Goal: Download file/media

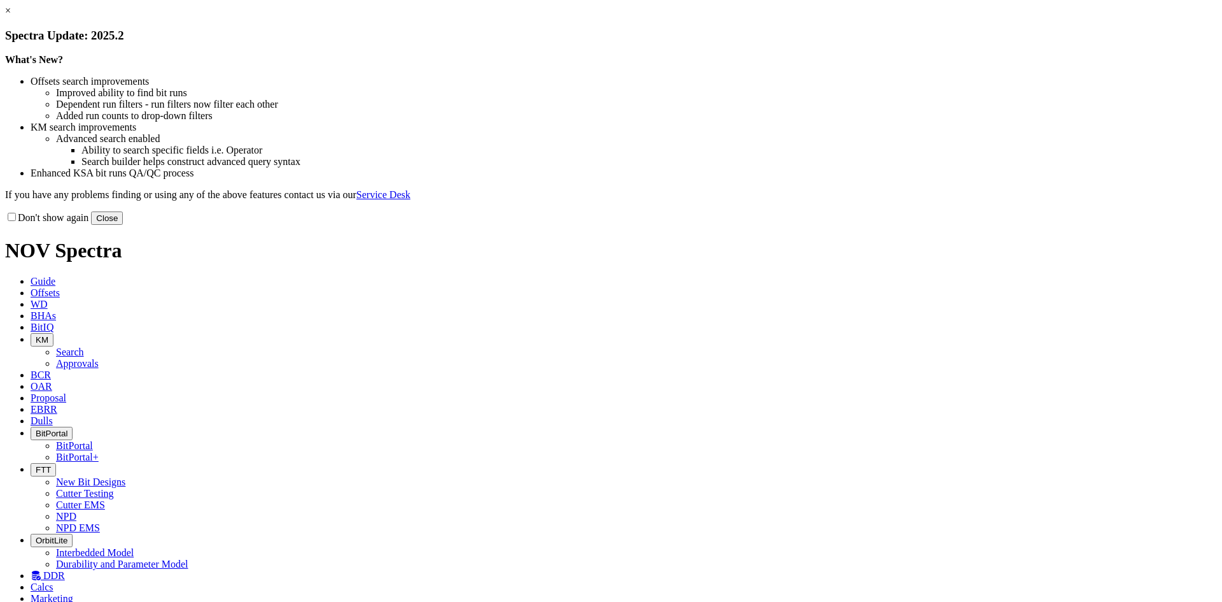
click at [123, 225] on button "Close" at bounding box center [107, 217] width 32 height 13
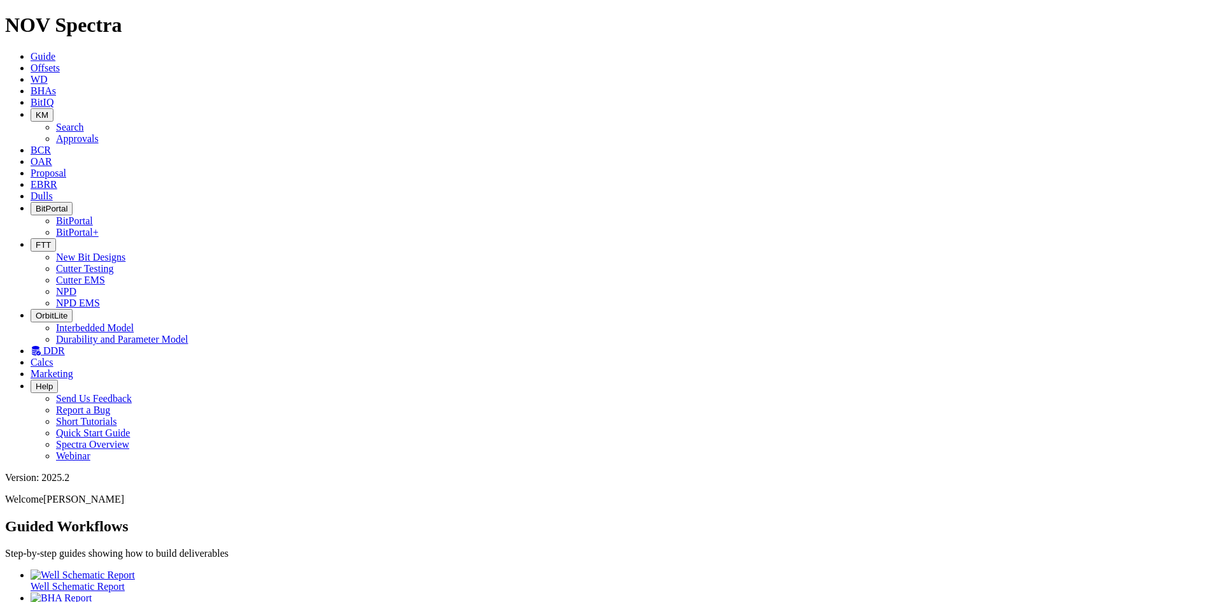
click at [53, 190] on span "Dulls" at bounding box center [42, 195] width 22 height 11
click at [57, 179] on span "EBRR" at bounding box center [44, 184] width 27 height 11
click at [66, 167] on span "Proposal" at bounding box center [49, 172] width 36 height 11
click at [52, 156] on span "OAR" at bounding box center [42, 161] width 22 height 11
click at [48, 110] on span "KM" at bounding box center [42, 115] width 13 height 10
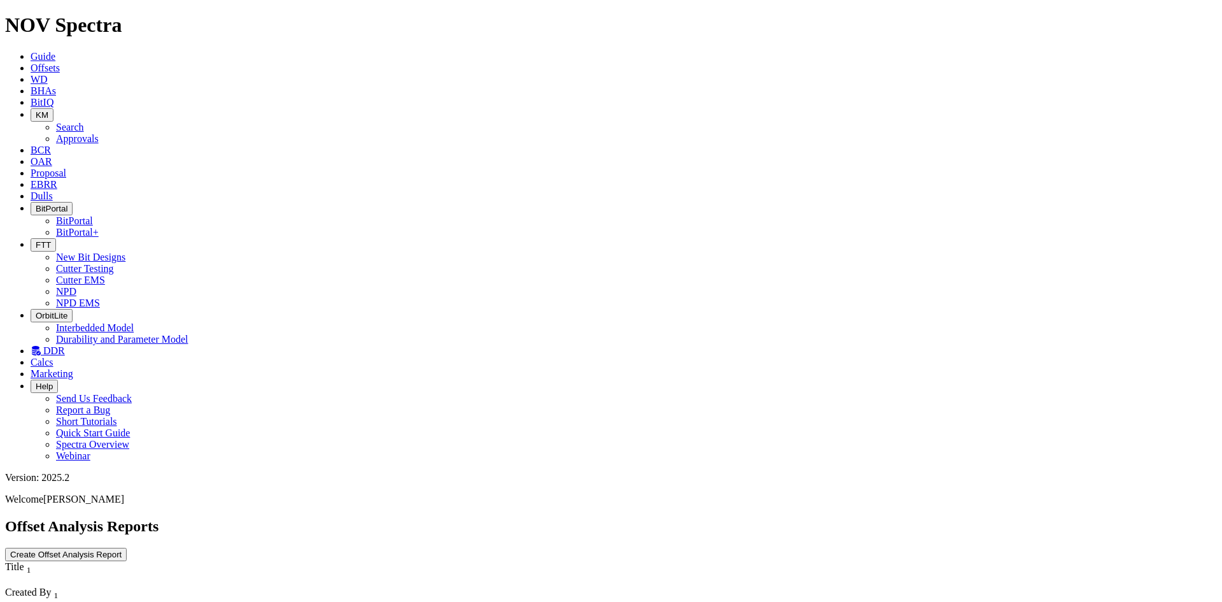
click at [99, 133] on link "Approvals" at bounding box center [77, 138] width 43 height 11
click at [53, 108] on button "KM" at bounding box center [42, 114] width 23 height 13
click at [84, 122] on link "Search" at bounding box center [70, 127] width 28 height 11
click at [125, 601] on icon "button" at bounding box center [125, 607] width 0 height 0
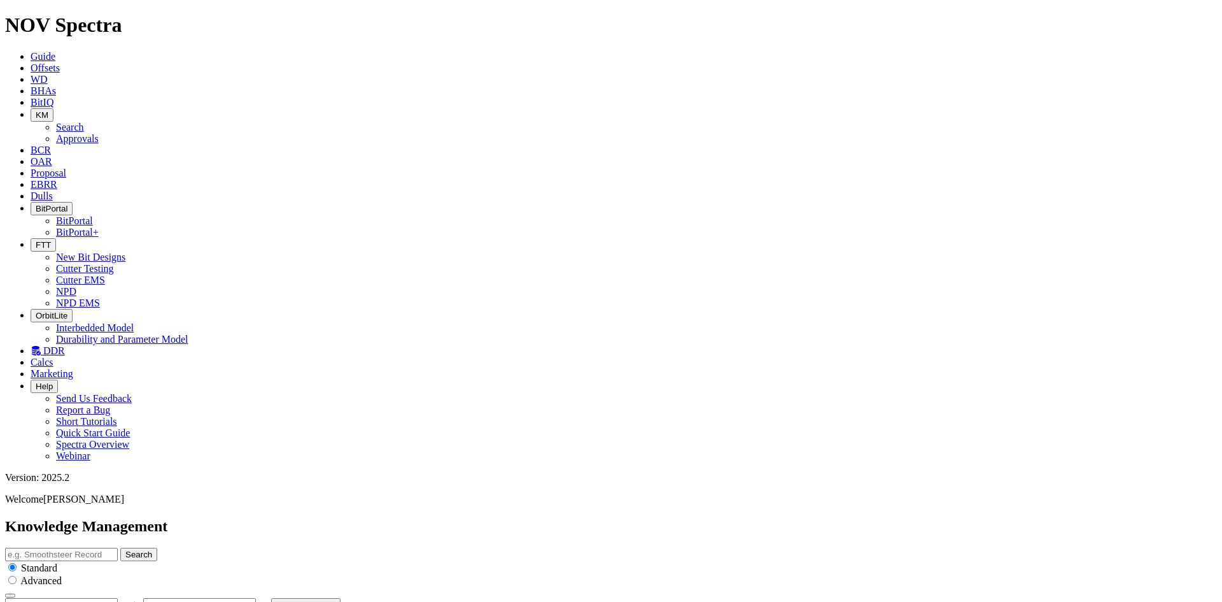
type input "[DATE]"
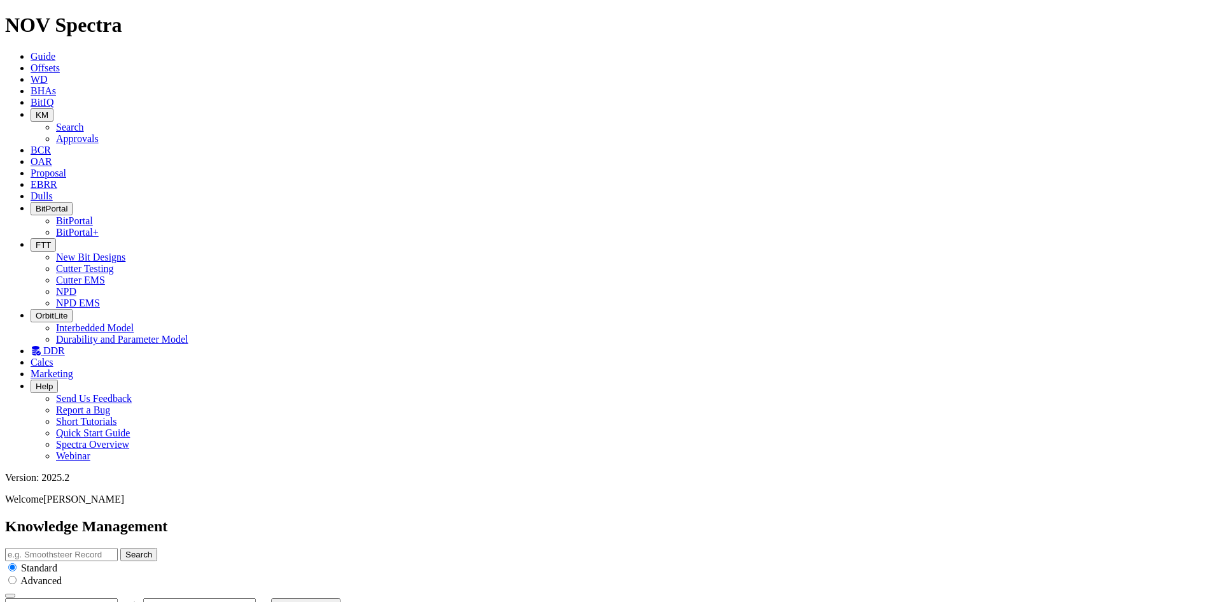
scroll to position [935, 0]
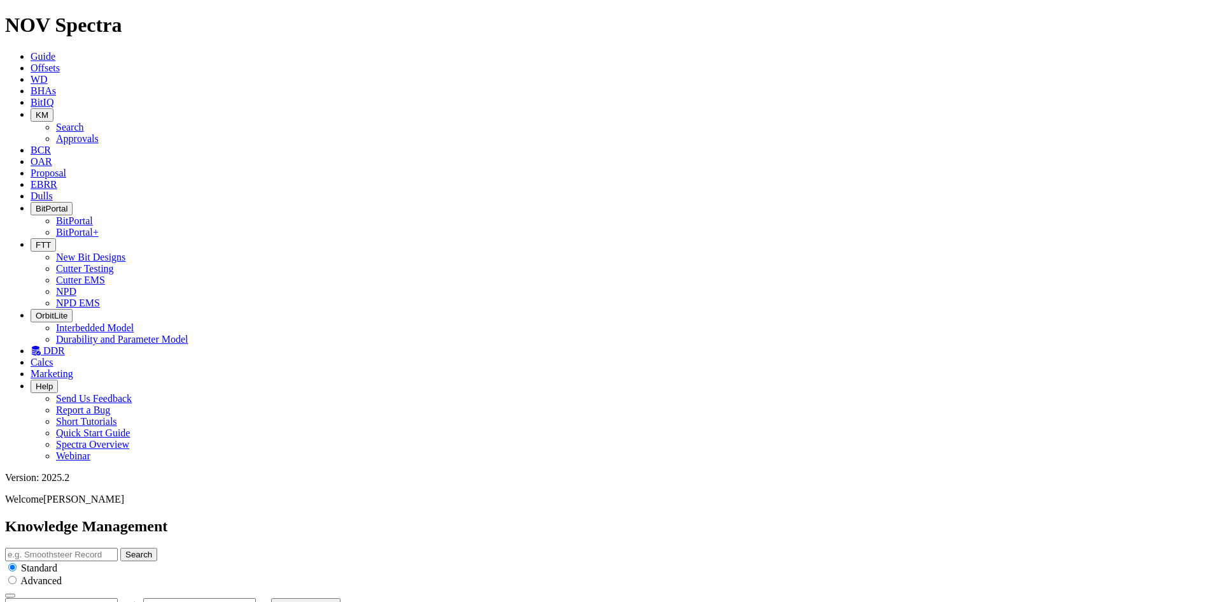
scroll to position [44, 0]
click at [31, 156] on icon at bounding box center [31, 161] width 0 height 11
click at [56, 238] on button "FTT" at bounding box center [43, 244] width 25 height 13
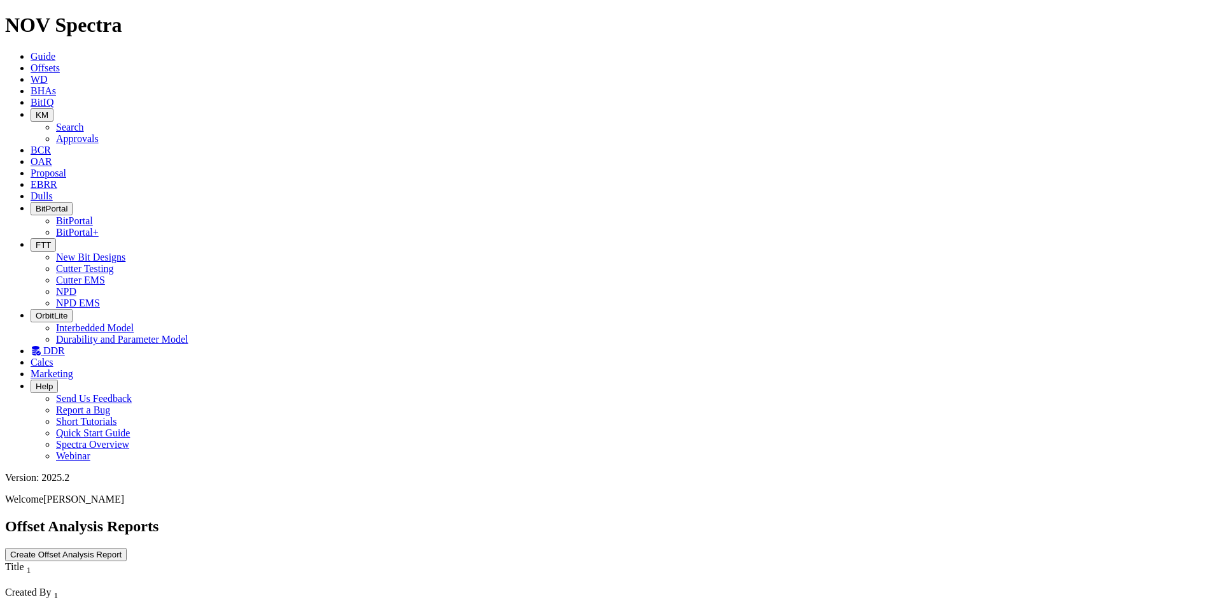
click at [41, 345] on icon at bounding box center [36, 350] width 10 height 11
click at [67, 311] on span "OrbitLite" at bounding box center [52, 316] width 32 height 10
click at [56, 238] on button "FTT" at bounding box center [43, 244] width 25 height 13
